Goal: Task Accomplishment & Management: Manage account settings

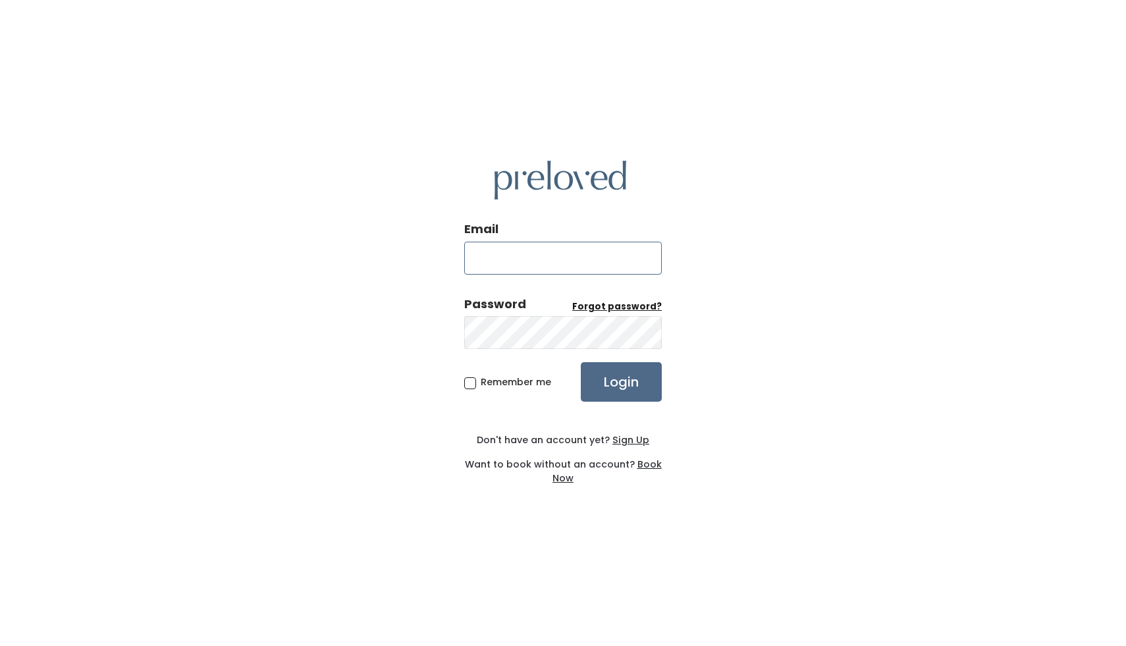
type input "sarah.asites@gmail.com"
click at [623, 383] on input "Login" at bounding box center [621, 382] width 81 height 40
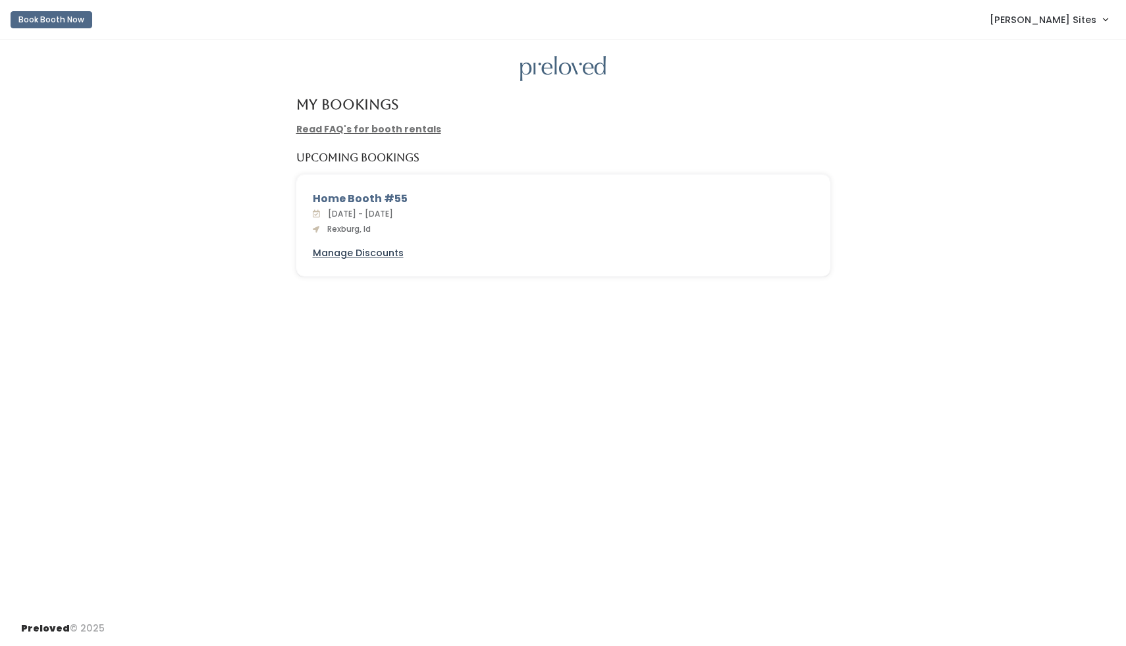
click at [386, 255] on u "Manage Discounts" at bounding box center [358, 252] width 91 height 13
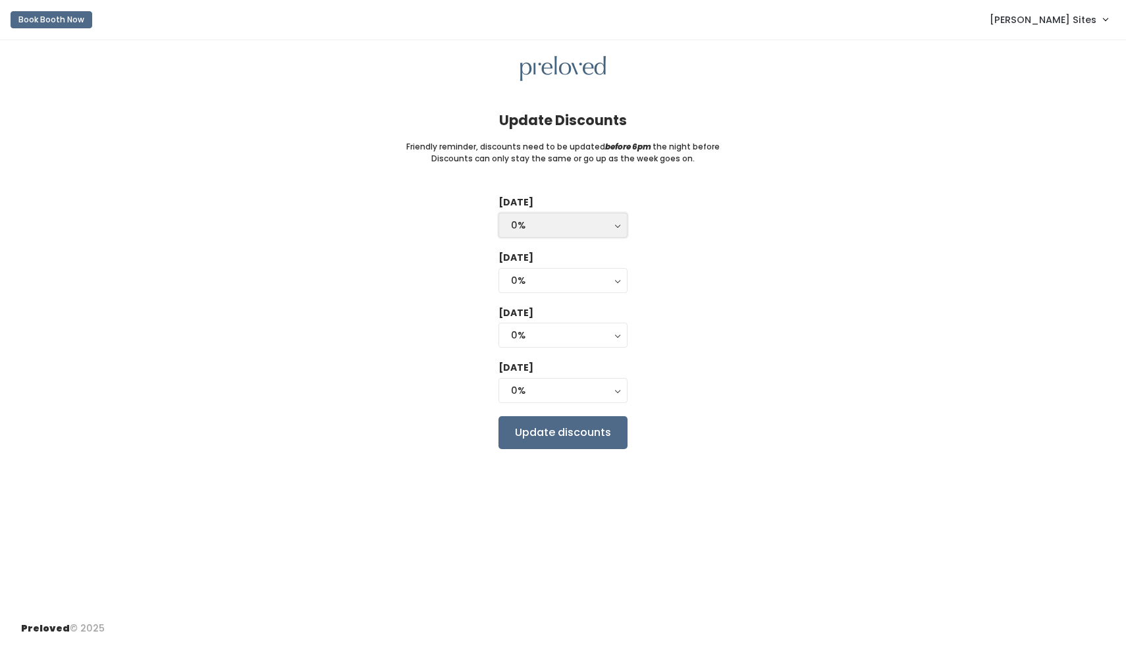
click at [577, 221] on div "0%" at bounding box center [563, 225] width 104 height 14
click at [620, 396] on button "0%" at bounding box center [563, 390] width 129 height 25
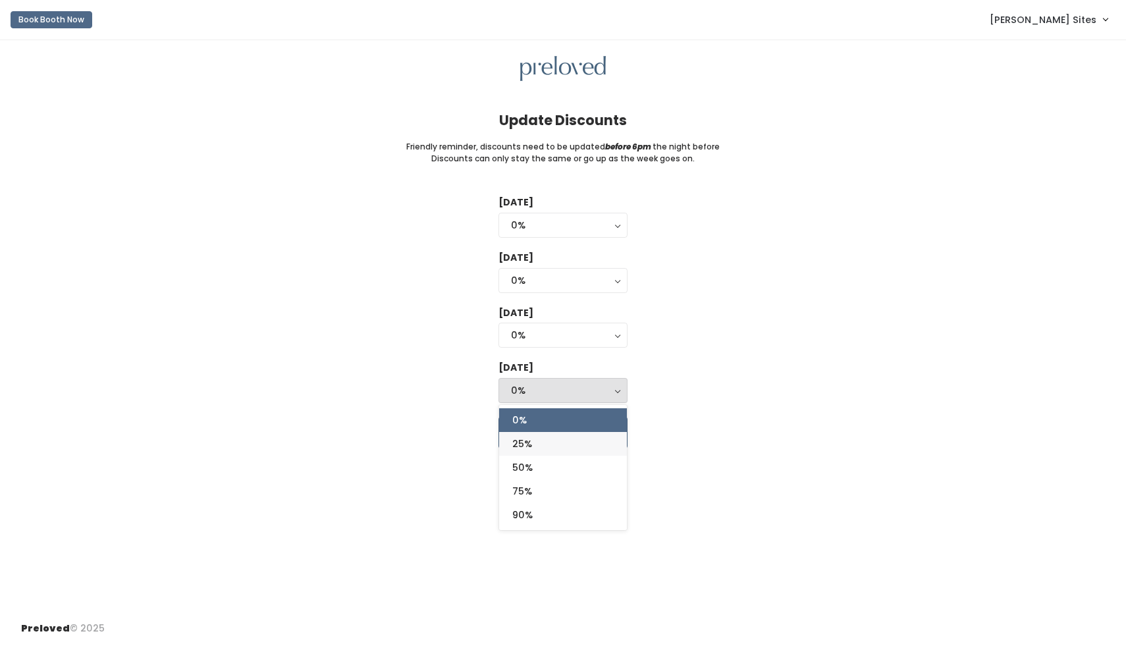
click at [532, 447] on span "25%" at bounding box center [522, 444] width 20 height 14
select select "25%"
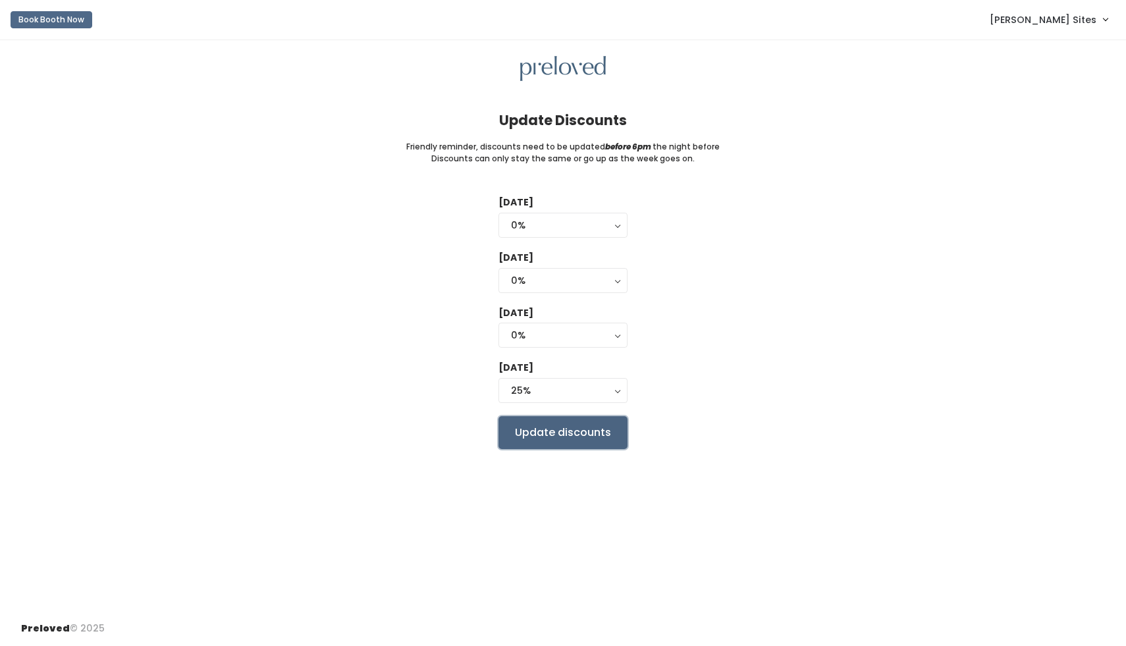
click at [530, 438] on input "Update discounts" at bounding box center [563, 432] width 129 height 33
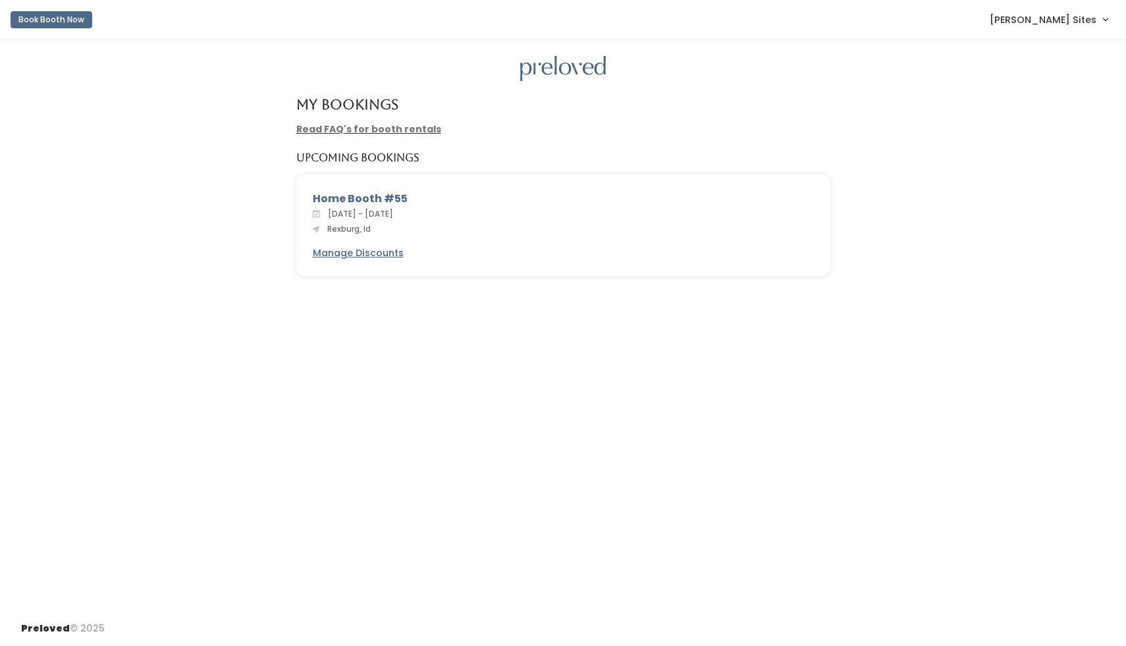
click at [530, 438] on div "My Bookings Read FAQ's for booth rentals Upcoming Bookings Home Booth #55 [DATE…" at bounding box center [563, 325] width 1126 height 571
drag, startPoint x: 348, startPoint y: 200, endPoint x: 279, endPoint y: -40, distance: 249.5
click at [279, 0] on html "Book Booth Now [PERSON_NAME] Sites My bookings Account settings Logout My Booki…" at bounding box center [563, 323] width 1126 height 646
click at [613, 119] on div "My Bookings" at bounding box center [563, 110] width 550 height 26
